Goal: Task Accomplishment & Management: Manage account settings

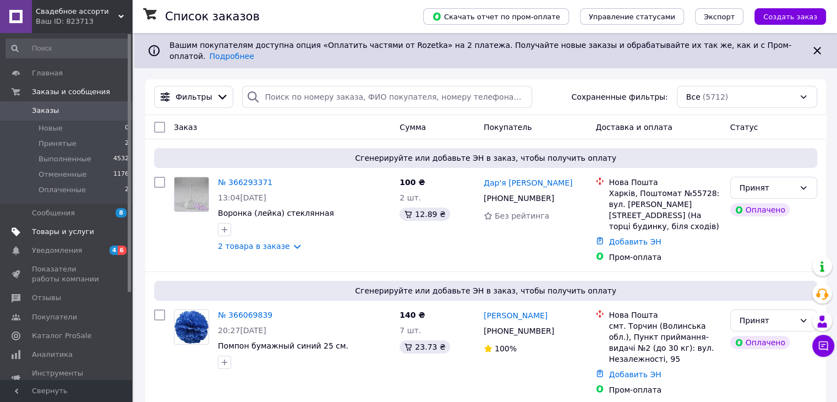
click at [64, 234] on span "Товары и услуги" at bounding box center [63, 232] width 62 height 10
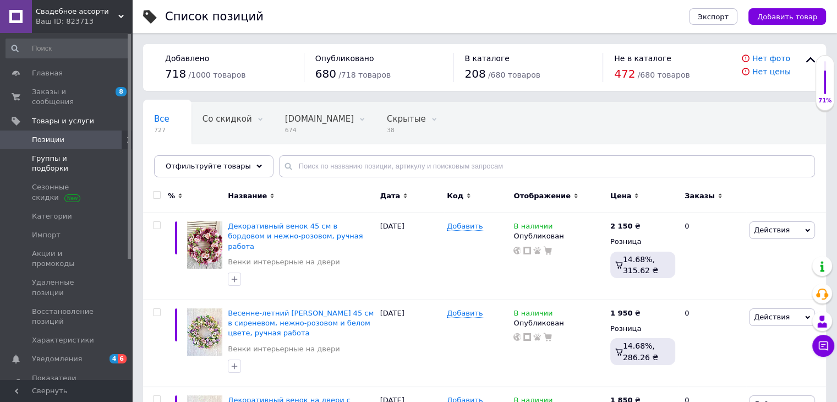
click at [63, 154] on span "Группы и подборки" at bounding box center [67, 164] width 70 height 20
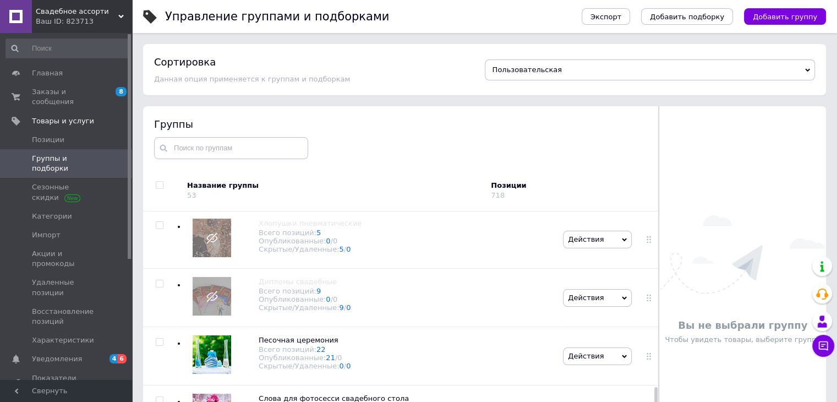
scroll to position [2256, 0]
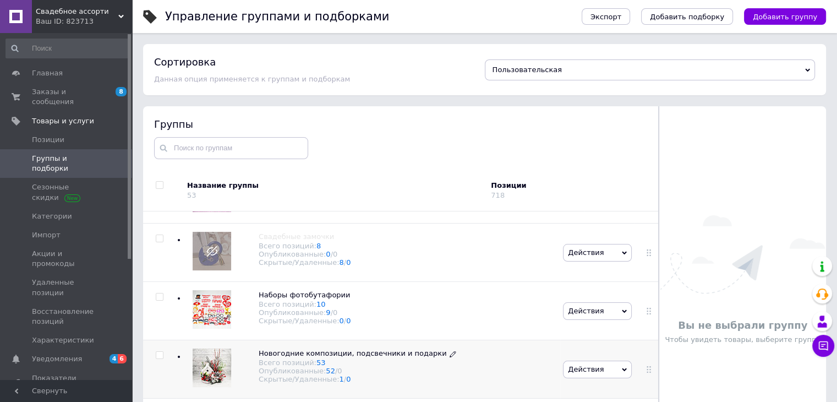
click at [394, 351] on span "Новогодние композиции, подсвечники и подарки" at bounding box center [353, 353] width 188 height 8
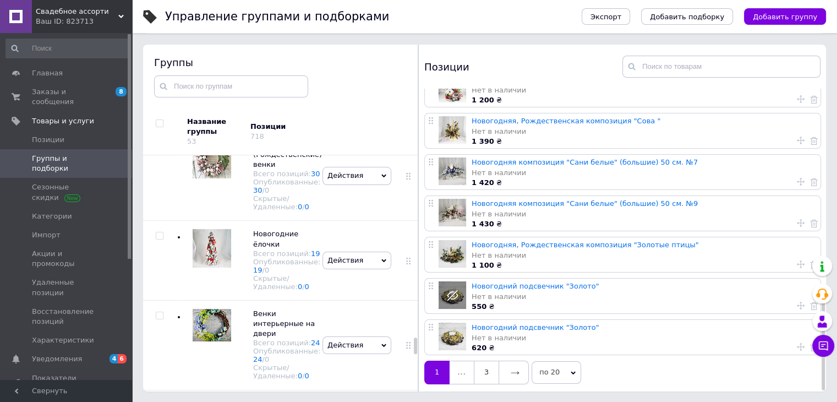
scroll to position [62, 0]
click at [506, 371] on link at bounding box center [514, 371] width 30 height 23
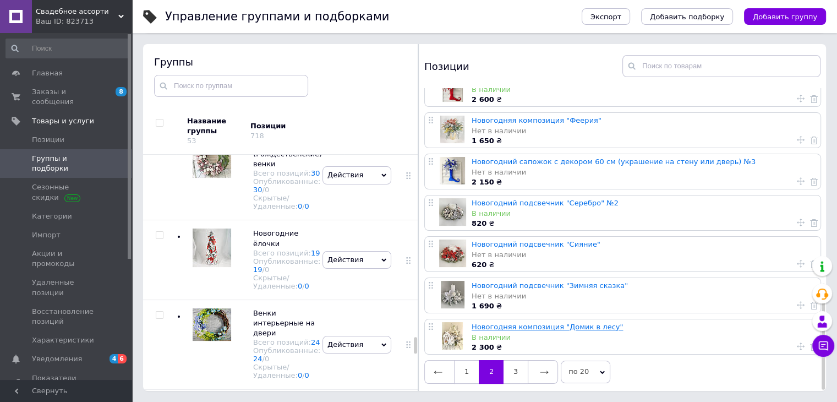
click at [556, 322] on link "Новогодняя композиция "Домик в лесу"" at bounding box center [547, 326] width 151 height 8
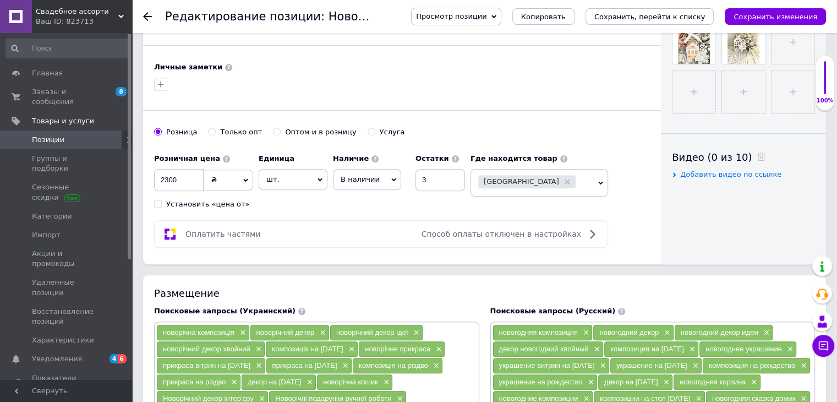
scroll to position [495, 0]
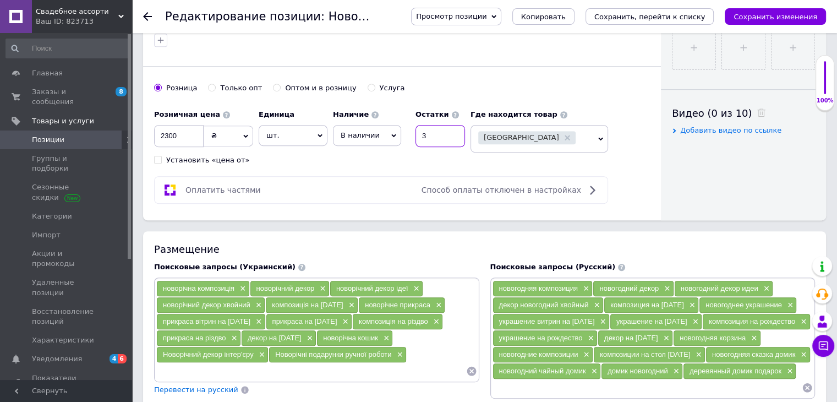
click at [448, 135] on input "3" at bounding box center [440, 136] width 50 height 22
click at [382, 133] on span "В наличии" at bounding box center [367, 135] width 68 height 21
click at [368, 154] on li "Нет в наличии" at bounding box center [366, 157] width 67 height 15
click at [773, 14] on icon "Сохранить изменения" at bounding box center [776, 17] width 84 height 8
